Goal: Ask a question

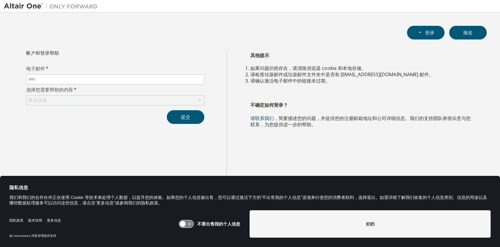
click at [89, 94] on form "电子邮件 * 选择您需要帮助的内容 * 单击选择" at bounding box center [115, 86] width 178 height 40
click at [81, 98] on div "单击选择" at bounding box center [115, 100] width 177 height 9
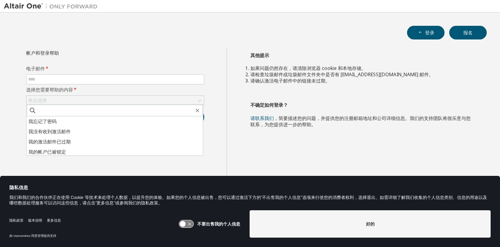
click at [155, 59] on div "帐户和登录帮助 电子邮件 * 选择您需要帮助的内容 * 单击选择 我忘记了密码 我没有收到激活邮件 我的激活邮件已过期 我的帐户已被锁定 我想重置多重身份验证…" at bounding box center [115, 86] width 188 height 75
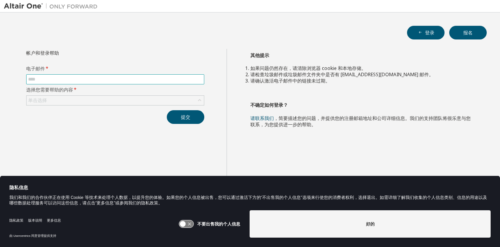
click at [83, 79] on input "text" at bounding box center [115, 79] width 174 height 6
type input "**********"
click at [61, 101] on div "单击选择" at bounding box center [115, 100] width 177 height 9
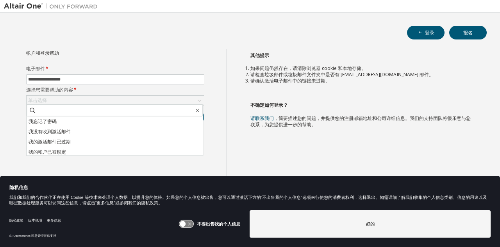
click at [191, 225] on icon at bounding box center [186, 223] width 14 height 7
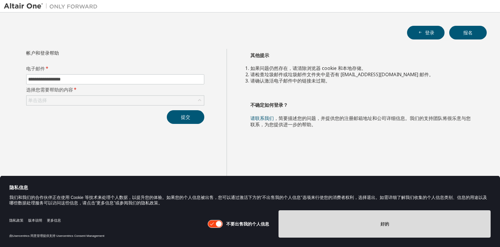
click at [327, 226] on button "好的" at bounding box center [385, 223] width 212 height 27
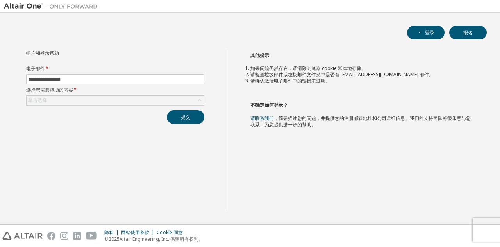
click at [123, 105] on div "**********" at bounding box center [115, 86] width 188 height 75
click at [122, 104] on div "单击选择" at bounding box center [115, 100] width 177 height 9
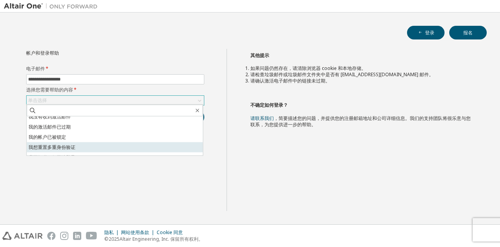
scroll to position [22, 0]
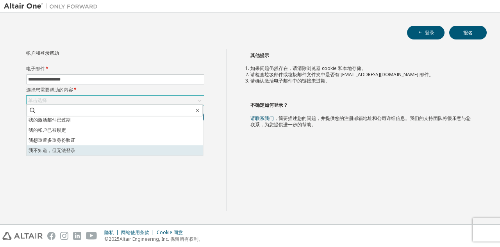
click at [62, 147] on font "我不知道，但无法登录" at bounding box center [52, 150] width 47 height 7
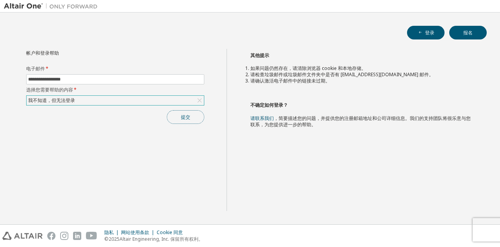
click at [189, 119] on font "提交" at bounding box center [185, 117] width 9 height 7
